Goal: Navigation & Orientation: Find specific page/section

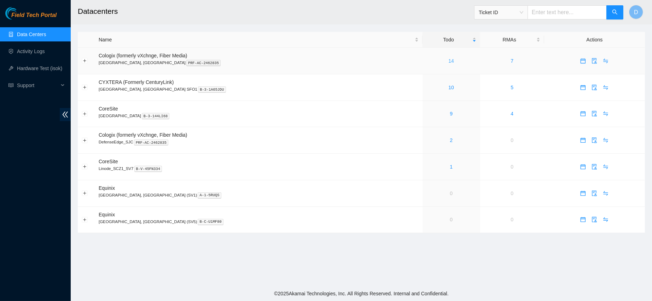
click at [448, 60] on link "14" at bounding box center [451, 61] width 6 height 6
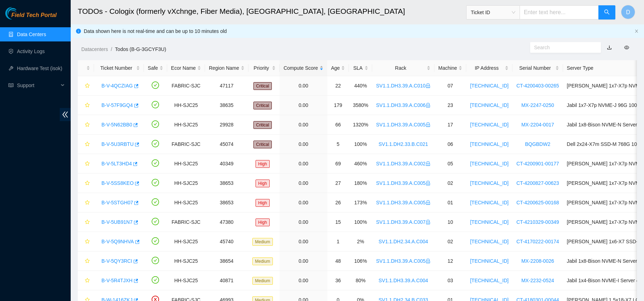
click at [298, 65] on div "Compute Score" at bounding box center [304, 68] width 40 height 8
click at [395, 66] on div "Rack" at bounding box center [403, 68] width 54 height 8
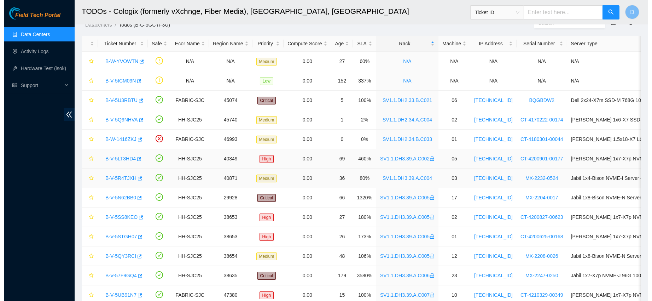
scroll to position [23, 0]
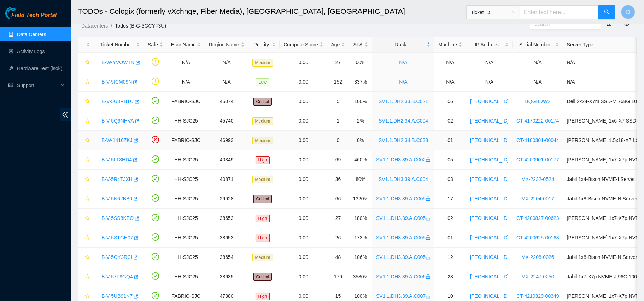
click at [121, 139] on link "B-W-1416ZKJ" at bounding box center [116, 140] width 31 height 6
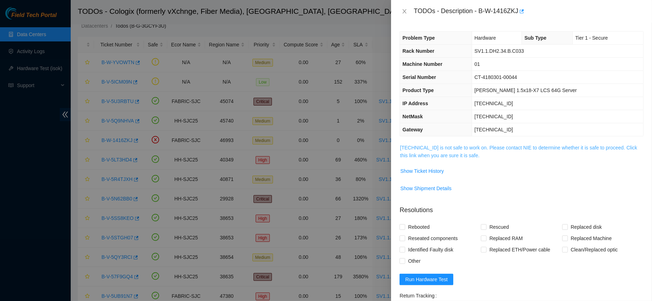
click at [465, 149] on link "[TECHNICAL_ID] is not safe to work on. Please contact NIE to determine whether …" at bounding box center [518, 151] width 237 height 13
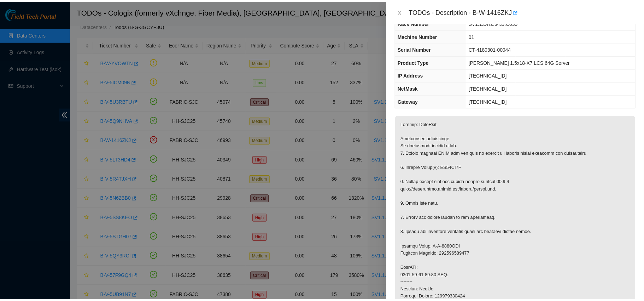
scroll to position [30, 0]
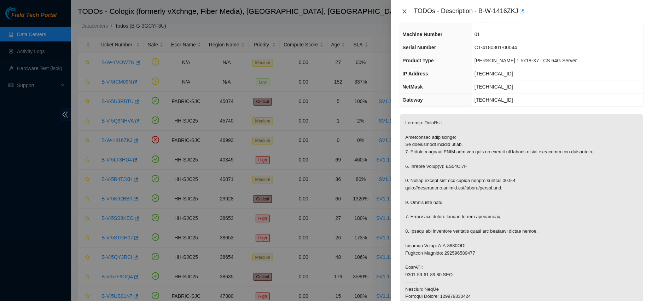
click at [406, 8] on icon "close" at bounding box center [405, 11] width 6 height 6
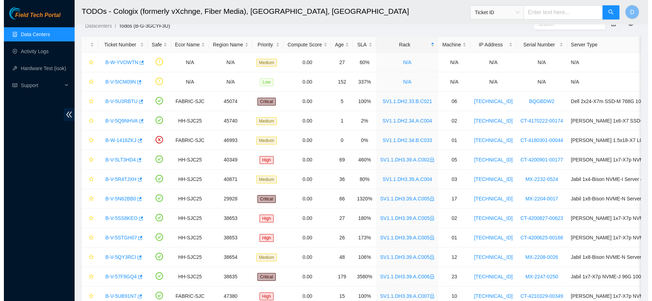
scroll to position [37, 0]
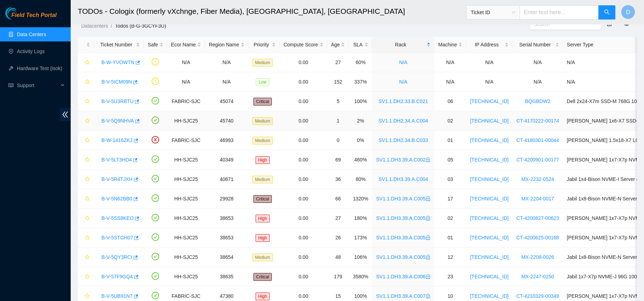
click at [115, 120] on link "B-V-5Q9NHVA" at bounding box center [117, 121] width 33 height 6
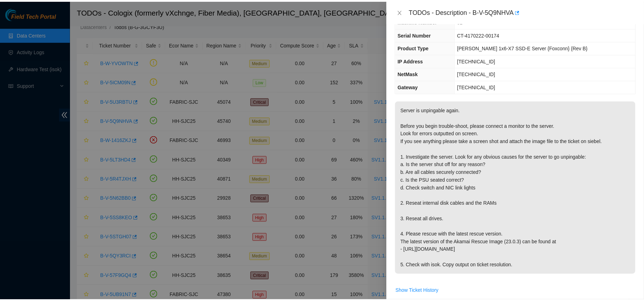
scroll to position [0, 0]
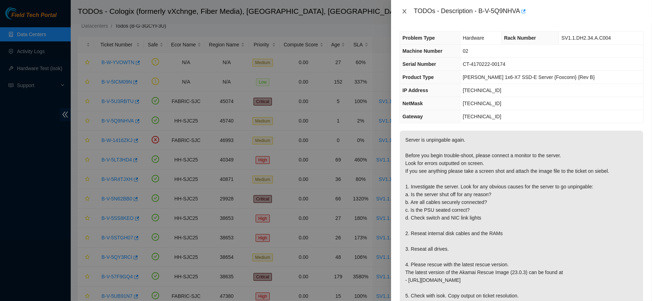
click at [407, 11] on icon "close" at bounding box center [405, 11] width 6 height 6
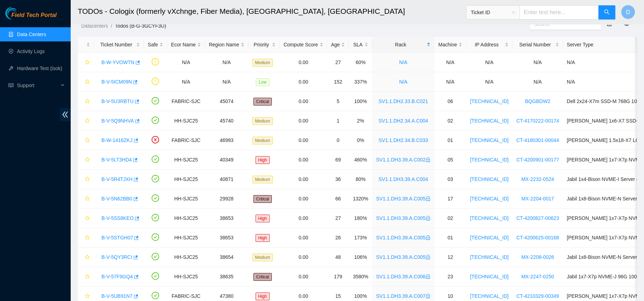
click at [42, 37] on link "Data Centers" at bounding box center [31, 34] width 29 height 6
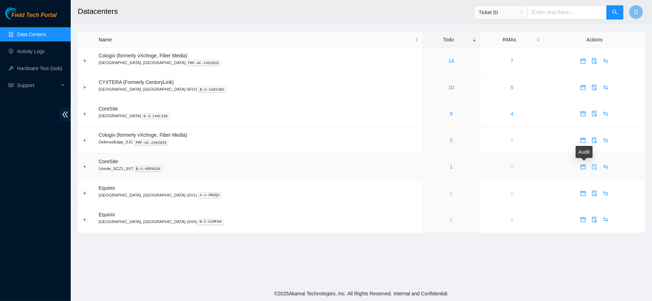
click at [592, 168] on icon "audit" at bounding box center [595, 167] width 6 height 6
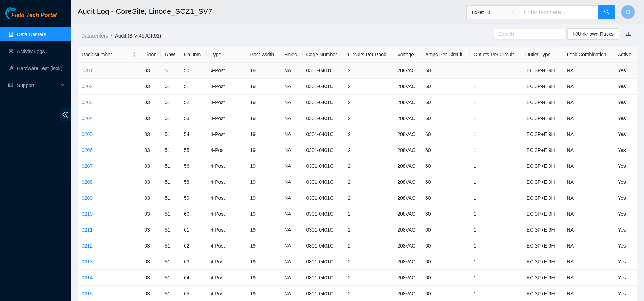
click at [87, 72] on link "0201" at bounding box center [87, 71] width 11 height 6
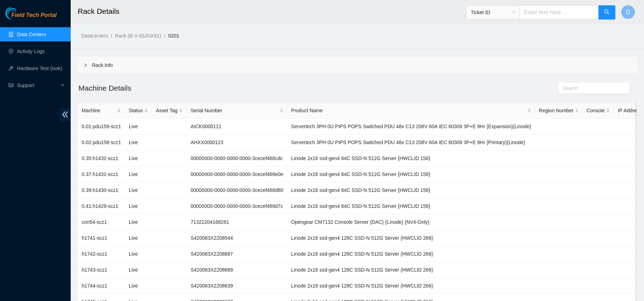
click at [85, 64] on icon "right" at bounding box center [86, 65] width 2 height 4
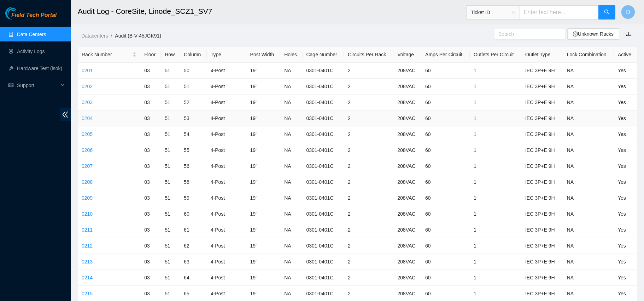
click at [86, 120] on link "0204" at bounding box center [87, 118] width 11 height 6
click at [87, 101] on link "0203" at bounding box center [87, 102] width 11 height 6
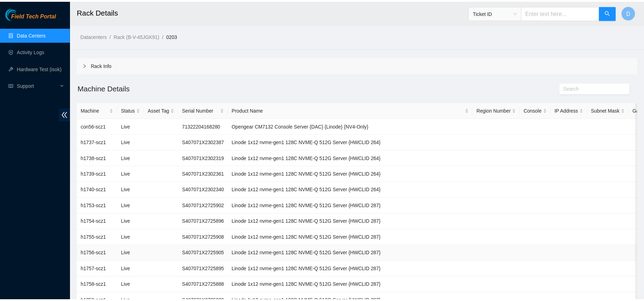
scroll to position [118, 0]
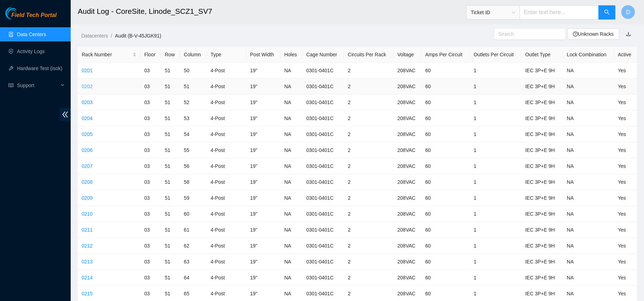
click at [87, 86] on link "0202" at bounding box center [87, 86] width 11 height 6
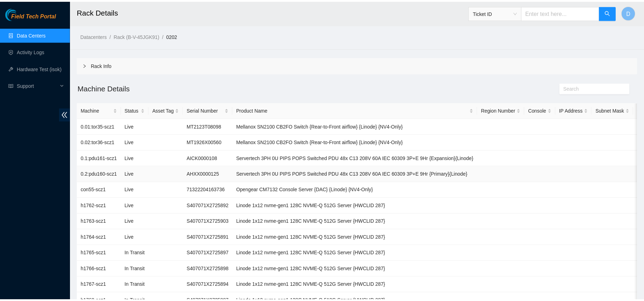
scroll to position [134, 0]
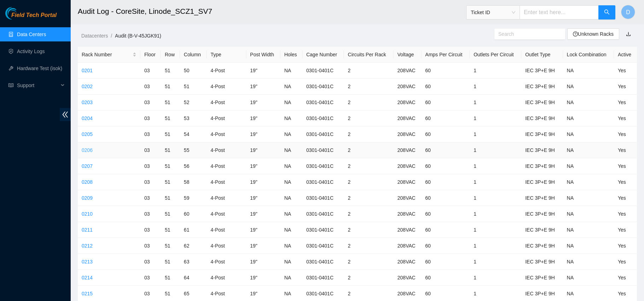
click at [87, 150] on link "0206" at bounding box center [87, 150] width 11 height 6
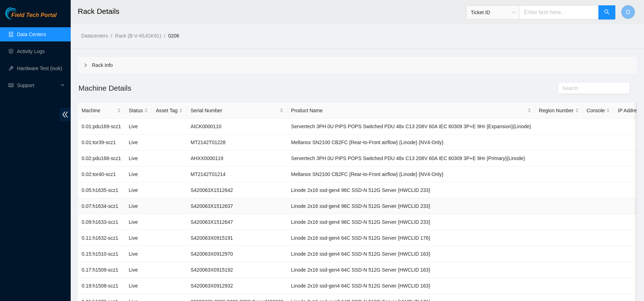
scroll to position [181, 0]
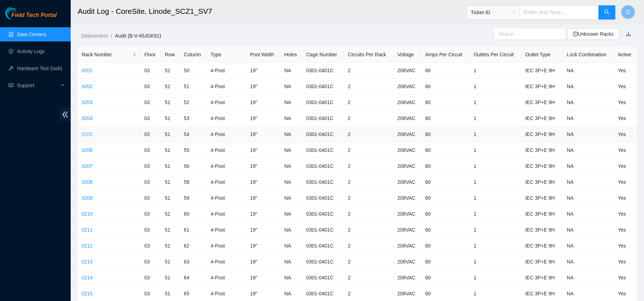
click at [84, 133] on link "0205" at bounding box center [87, 134] width 11 height 6
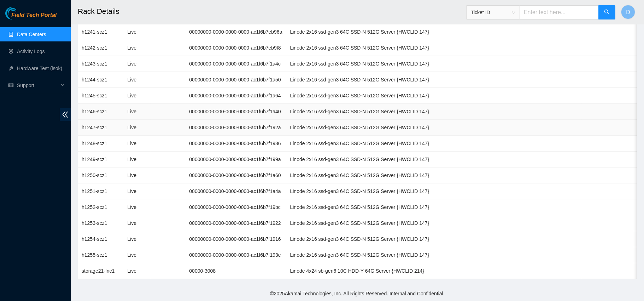
scroll to position [228, 0]
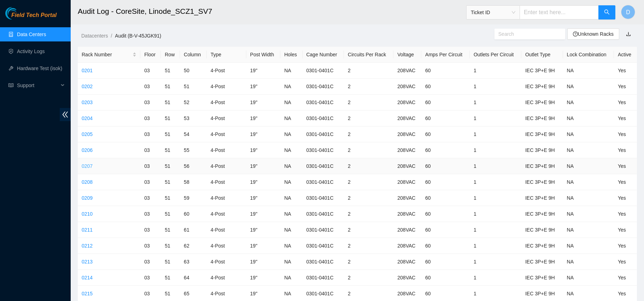
click at [86, 165] on link "0207" at bounding box center [87, 166] width 11 height 6
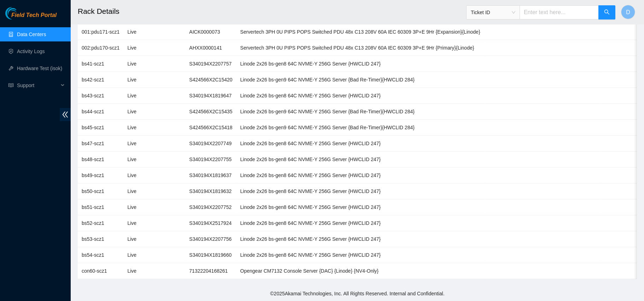
scroll to position [101, 0]
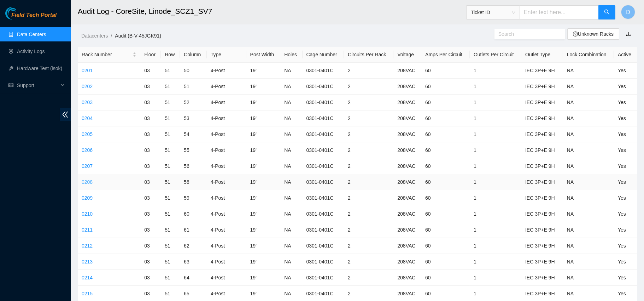
click at [86, 180] on link "0208" at bounding box center [87, 182] width 11 height 6
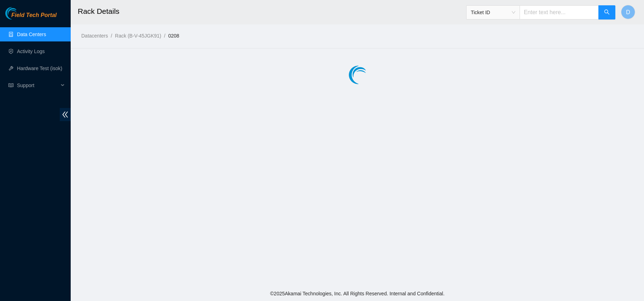
scroll to position [150, 0]
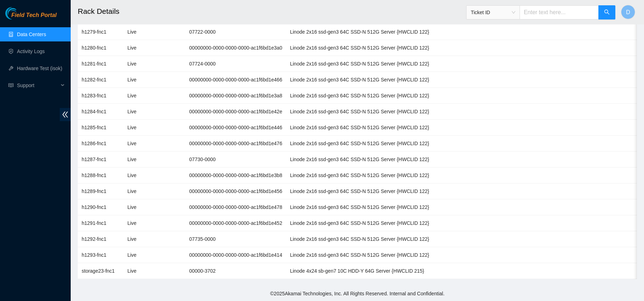
click at [27, 41] on ul "Data Centers Activity Logs Hardware Test (isok) Support" at bounding box center [35, 60] width 71 height 68
click at [36, 36] on link "Data Centers" at bounding box center [31, 34] width 29 height 6
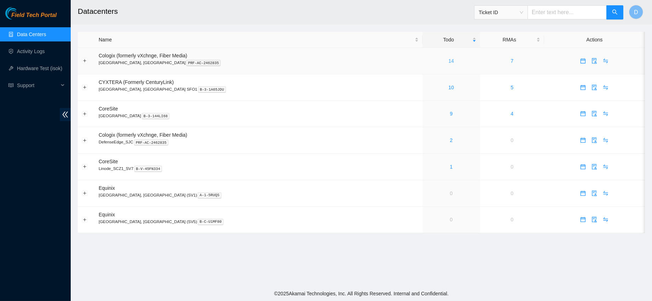
click at [448, 59] on link "14" at bounding box center [451, 61] width 6 height 6
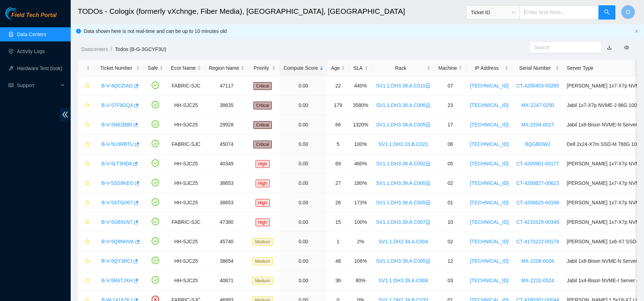
click at [389, 58] on main "TODOs - Cologix (formerly vXchnge, Fiber Media), [GEOGRAPHIC_DATA], [GEOGRAPHIC…" at bounding box center [358, 177] width 574 height 355
click at [389, 64] on div "Rack" at bounding box center [403, 68] width 54 height 8
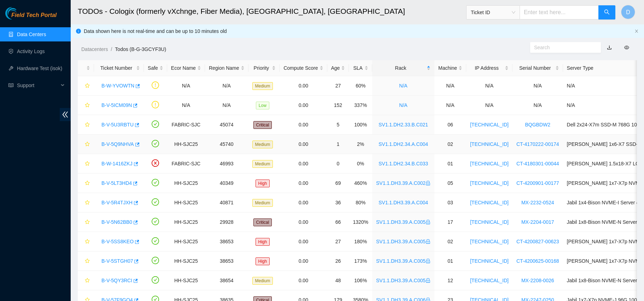
click at [115, 144] on link "B-V-5Q9NHVA" at bounding box center [117, 144] width 33 height 6
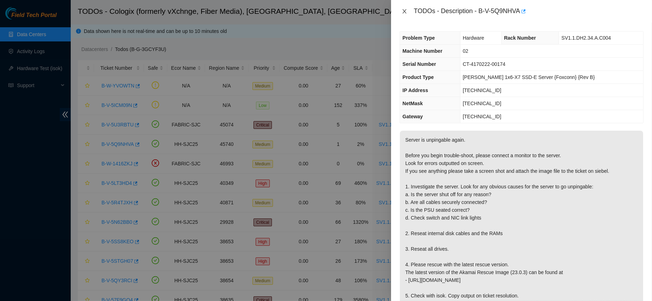
click at [406, 8] on icon "close" at bounding box center [405, 11] width 6 height 6
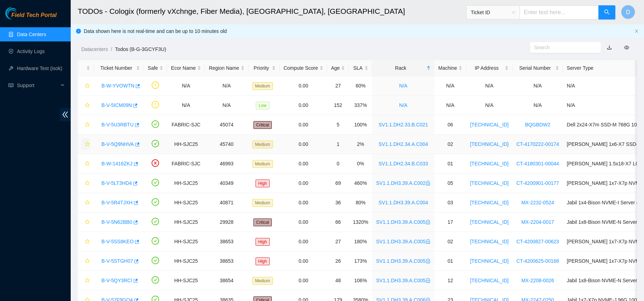
click at [84, 144] on button "button" at bounding box center [86, 143] width 8 height 11
click at [88, 164] on icon "star" at bounding box center [87, 163] width 5 height 5
